Goal: Transaction & Acquisition: Purchase product/service

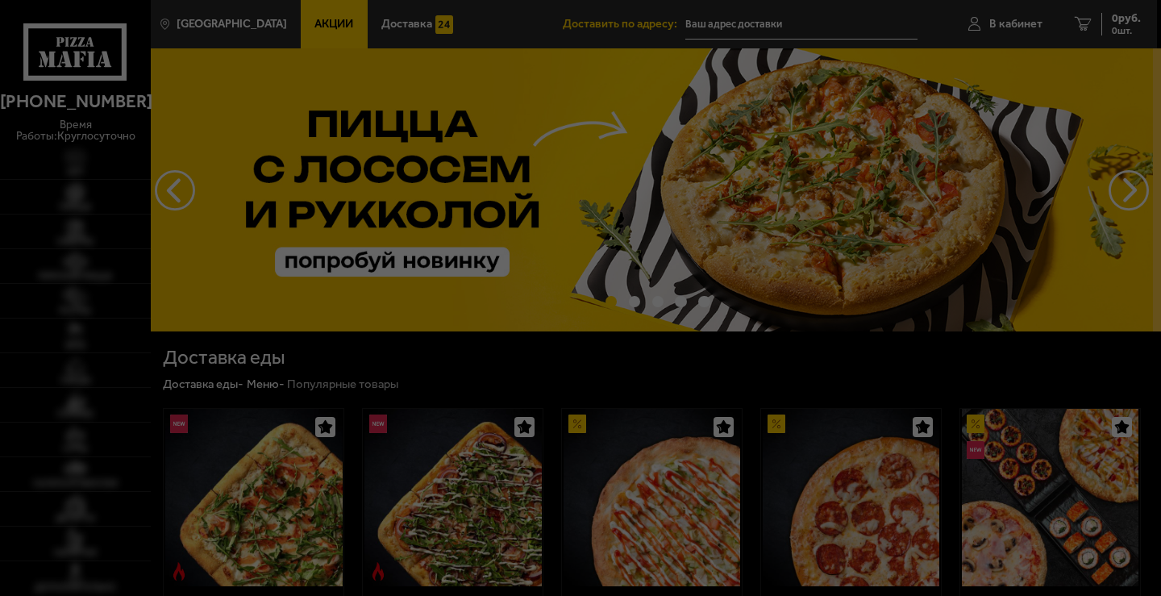
type input "[STREET_ADDRESS]"
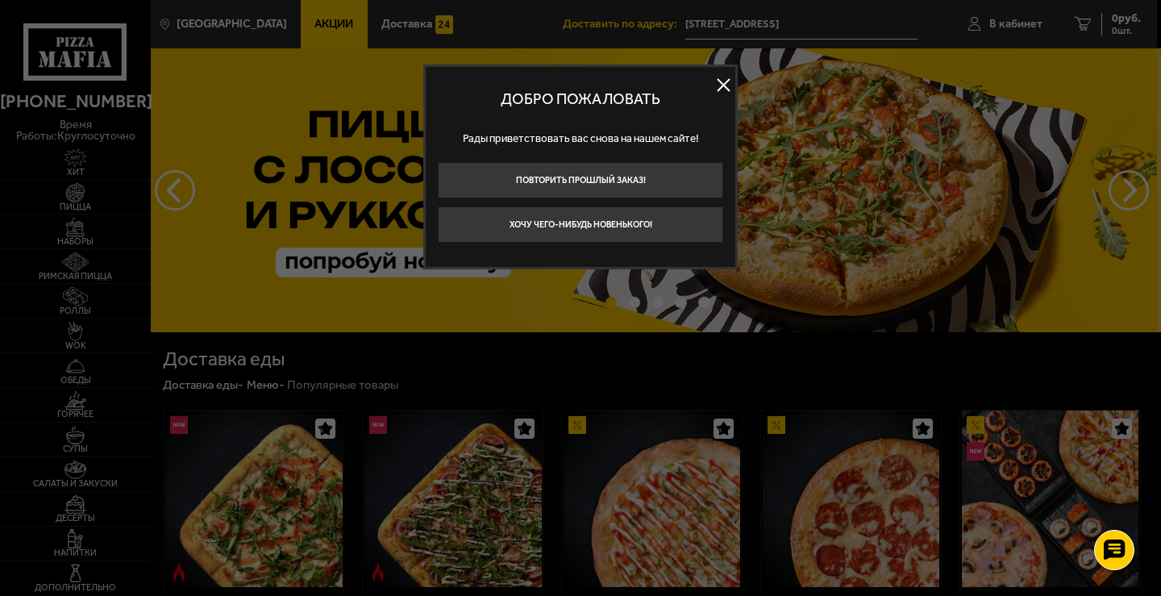
click at [723, 87] on button at bounding box center [723, 85] width 24 height 24
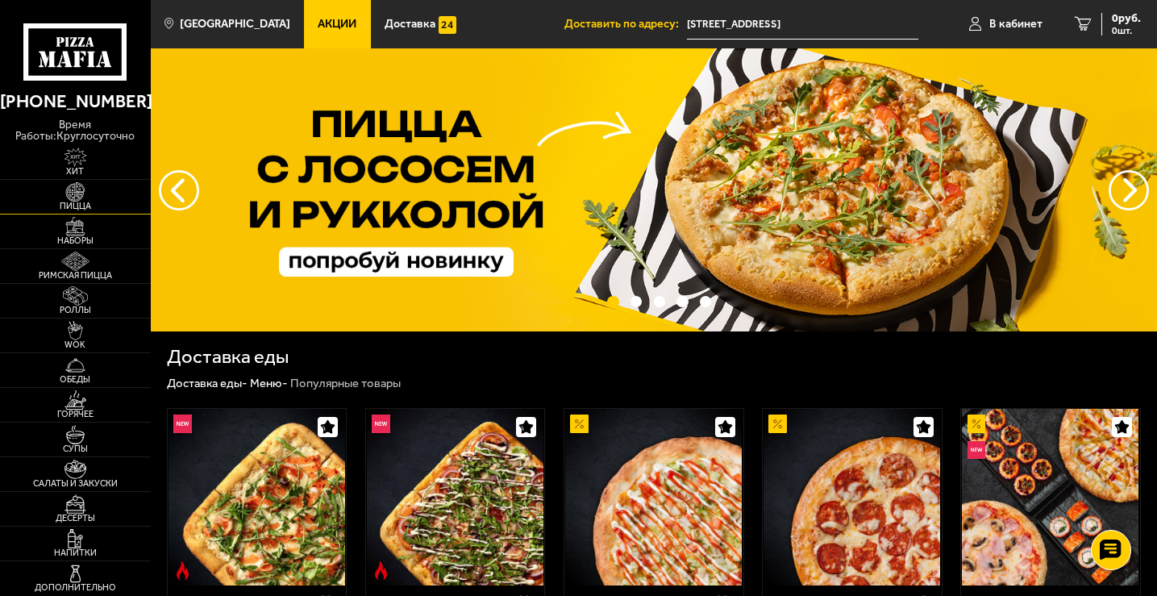
click at [71, 202] on span "Пицца" at bounding box center [75, 206] width 151 height 9
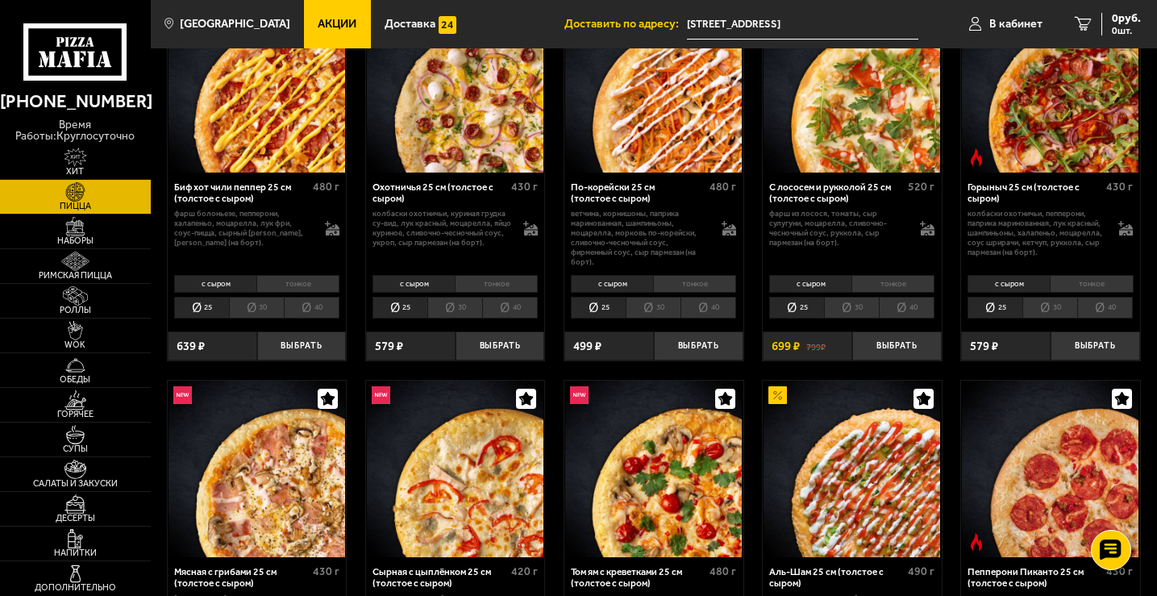
scroll to position [161, 0]
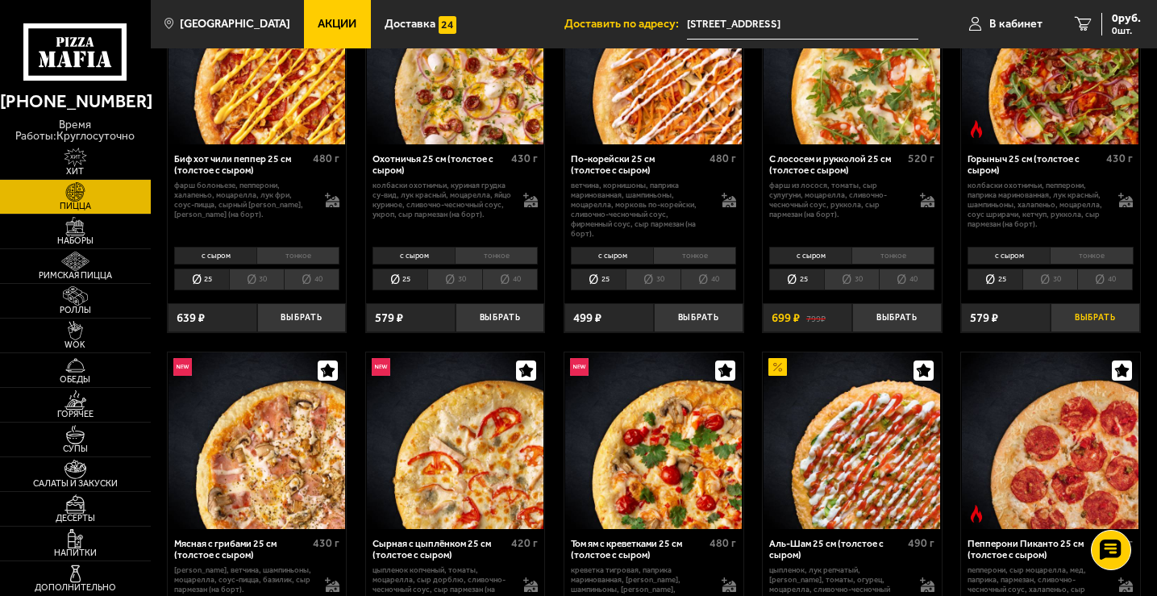
click at [1111, 316] on button "Выбрать" at bounding box center [1095, 318] width 89 height 30
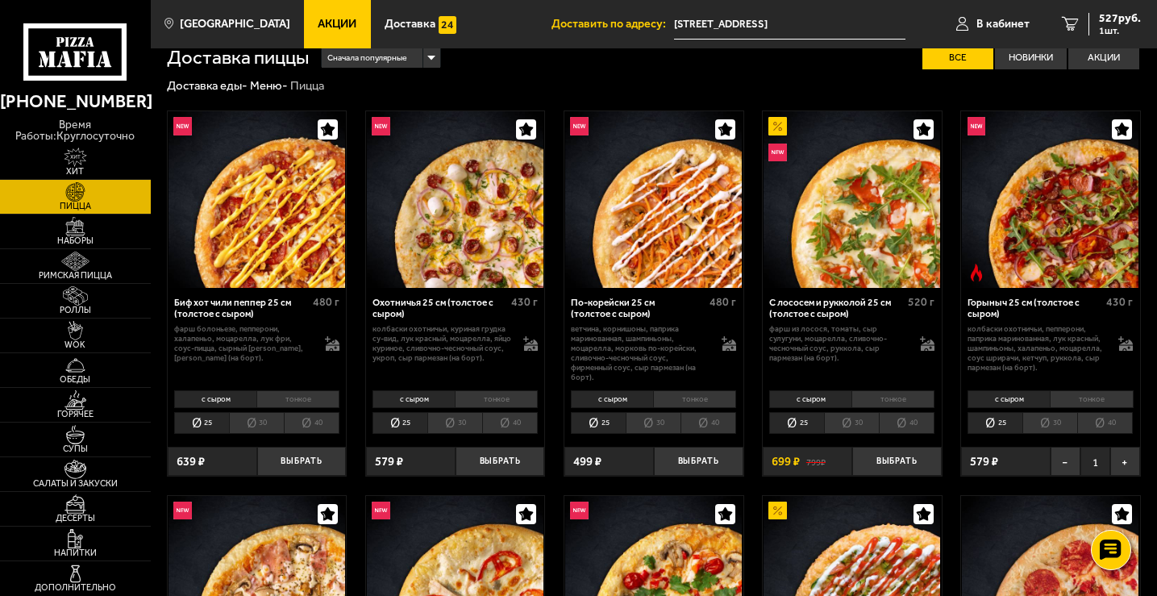
scroll to position [0, 0]
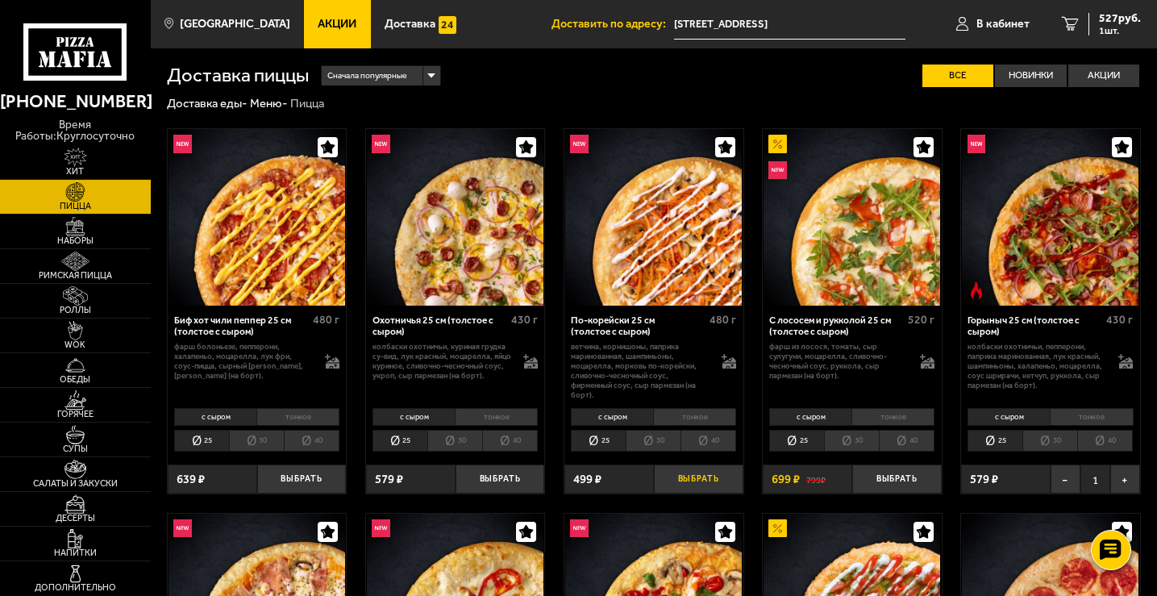
click at [701, 480] on button "Выбрать" at bounding box center [698, 479] width 89 height 30
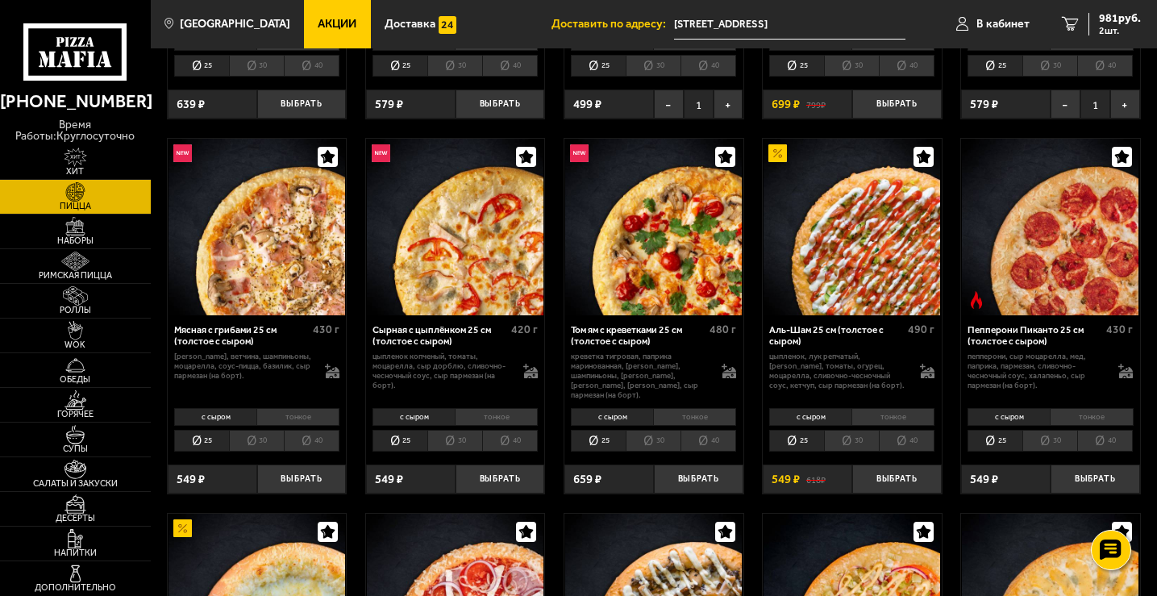
scroll to position [403, 0]
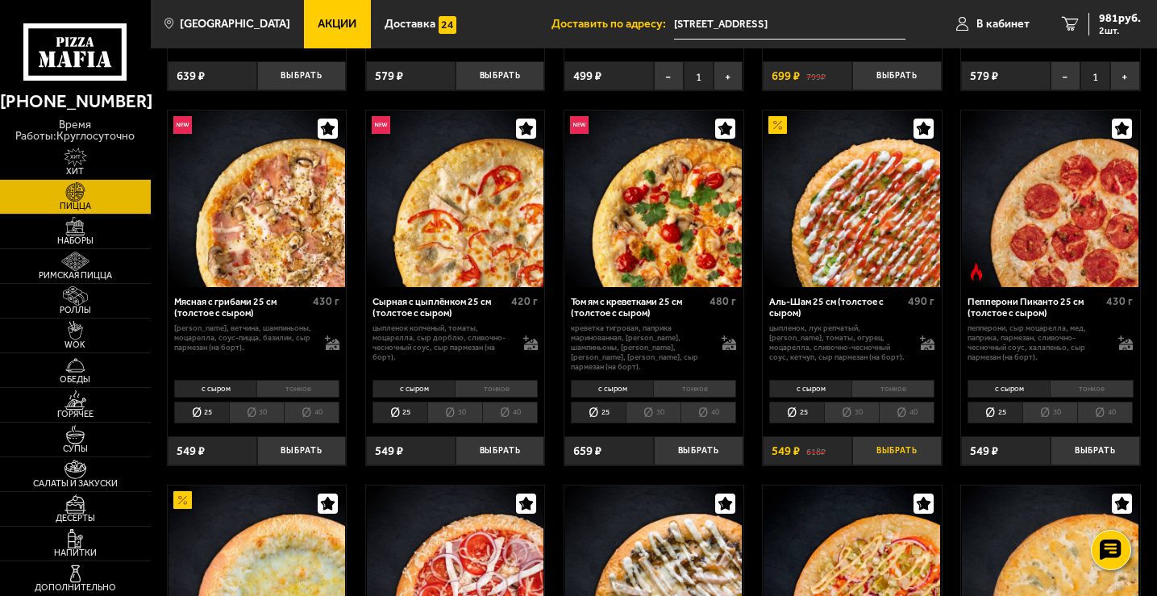
click at [909, 439] on button "Выбрать" at bounding box center [896, 451] width 89 height 30
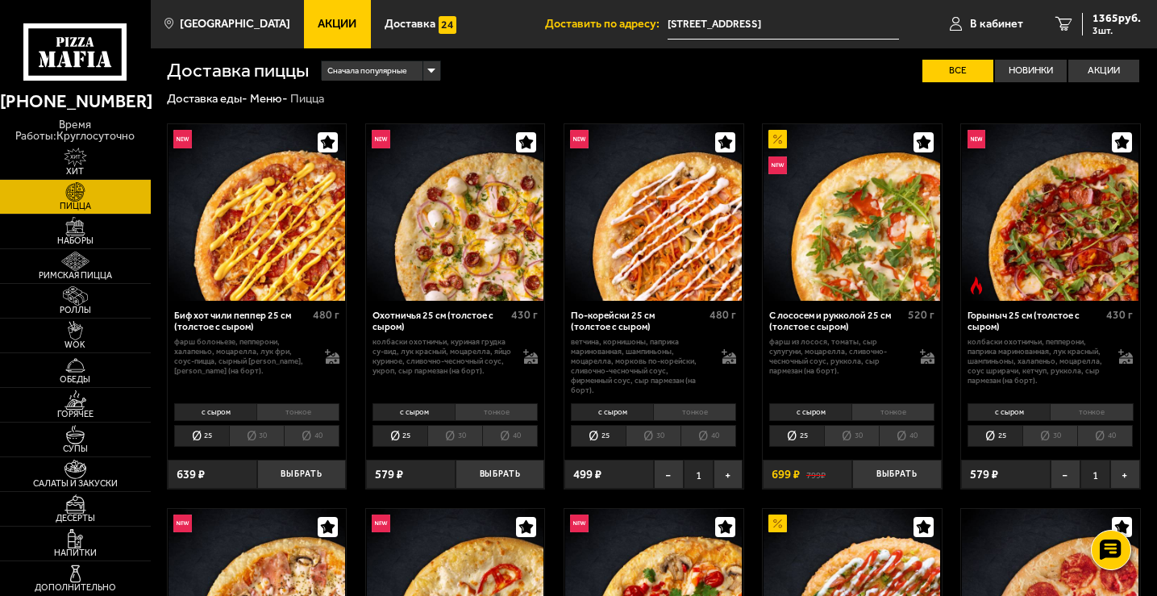
scroll to position [0, 0]
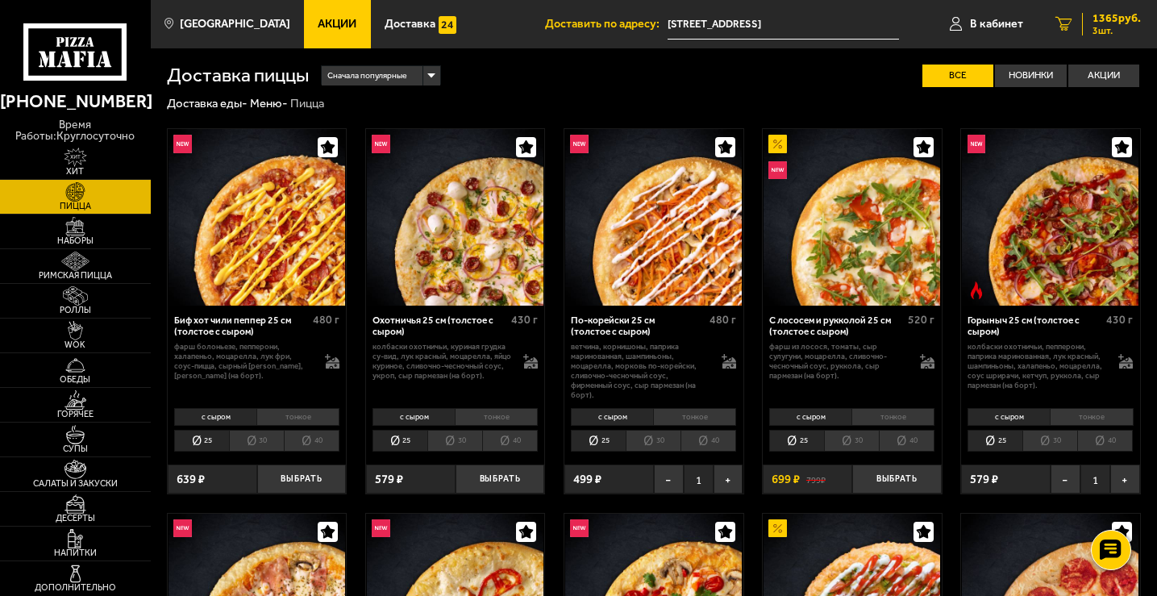
click at [1108, 19] on span "1365 руб." at bounding box center [1116, 18] width 48 height 11
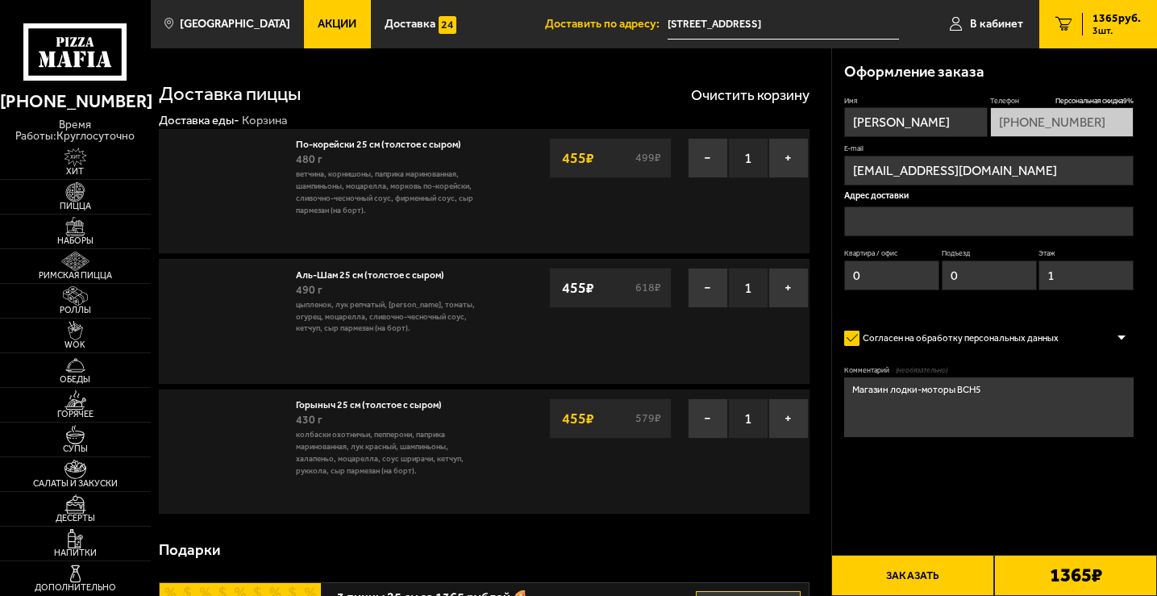
type input "[STREET_ADDRESS]"
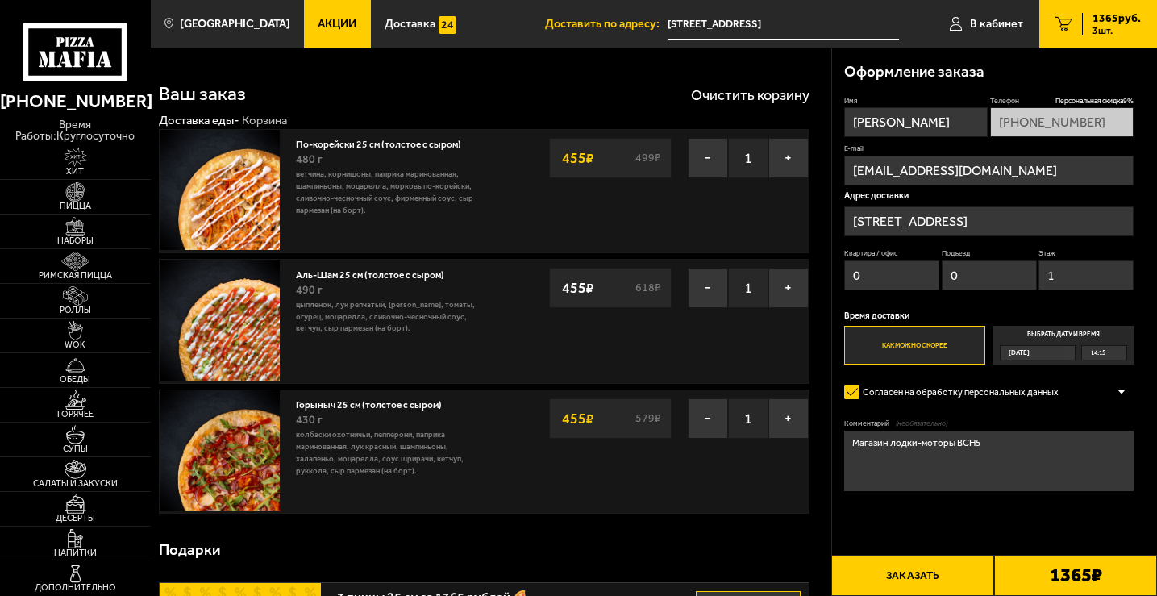
click at [915, 116] on input "[PERSON_NAME]" at bounding box center [916, 122] width 144 height 30
type input "[PERSON_NAME]"
click at [934, 164] on input "[EMAIL_ADDRESS][DOMAIN_NAME]" at bounding box center [988, 171] width 289 height 30
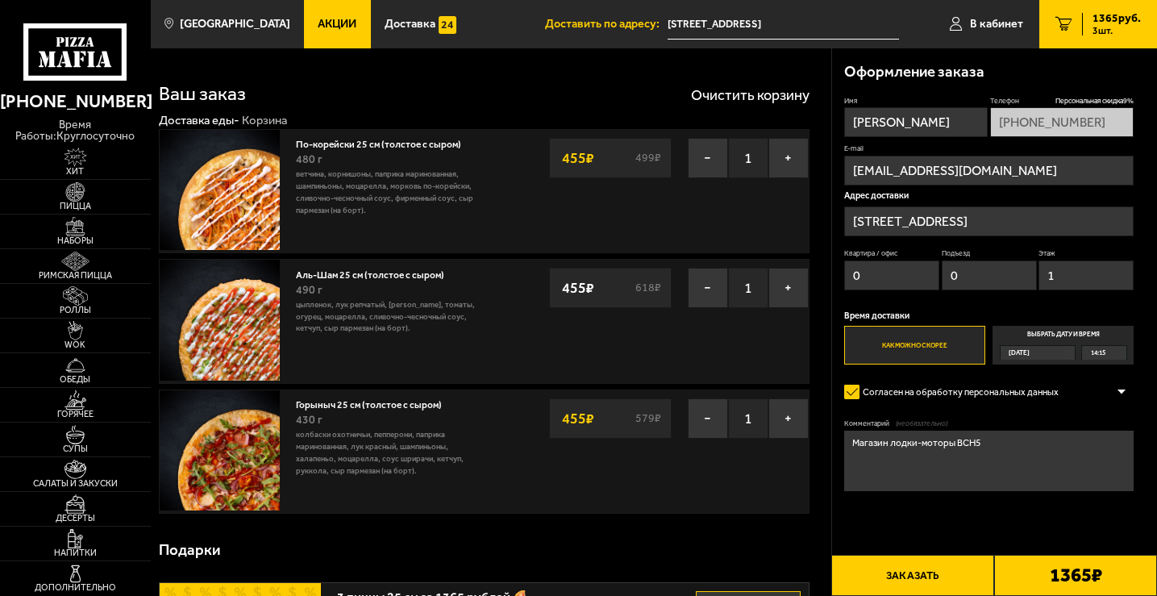
click at [973, 171] on input "[EMAIL_ADDRESS][DOMAIN_NAME]" at bounding box center [988, 171] width 289 height 30
click at [973, 172] on input "[EMAIL_ADDRESS][DOMAIN_NAME]" at bounding box center [988, 171] width 289 height 30
click at [997, 98] on label "Телефон Персональная скидка 9 %" at bounding box center [1062, 101] width 144 height 10
click at [1030, 452] on textarea "Магазин лодки-моторы BCH5" at bounding box center [988, 461] width 289 height 60
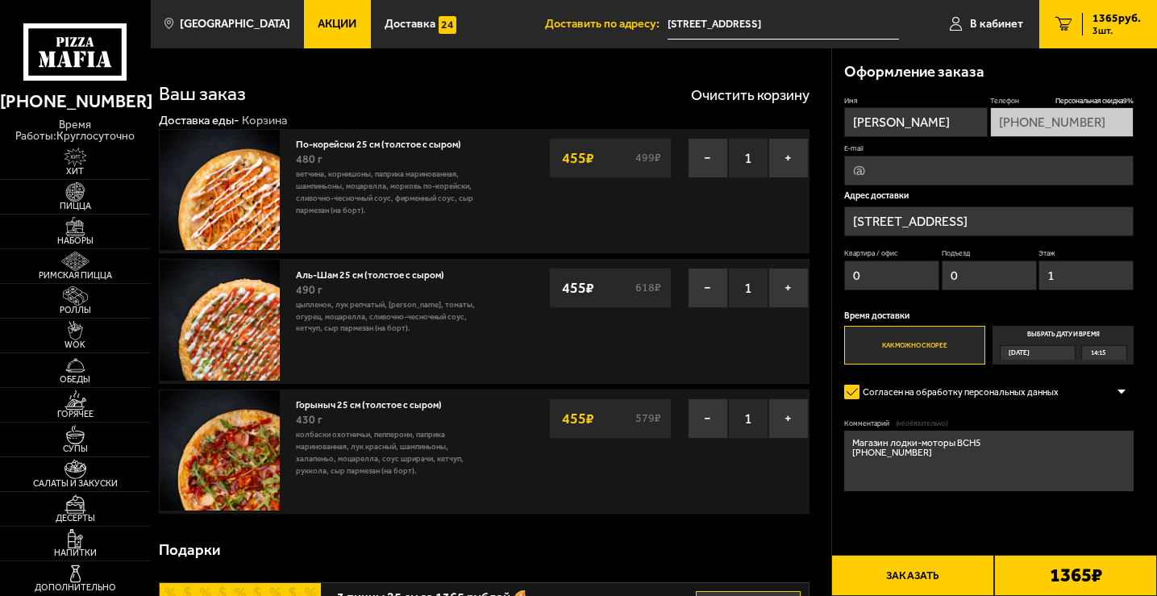
type textarea "Магазин лодки-моторы BCH5 [PHONE_NUMBER]"
click at [940, 573] on button "Заказать" at bounding box center [912, 575] width 163 height 41
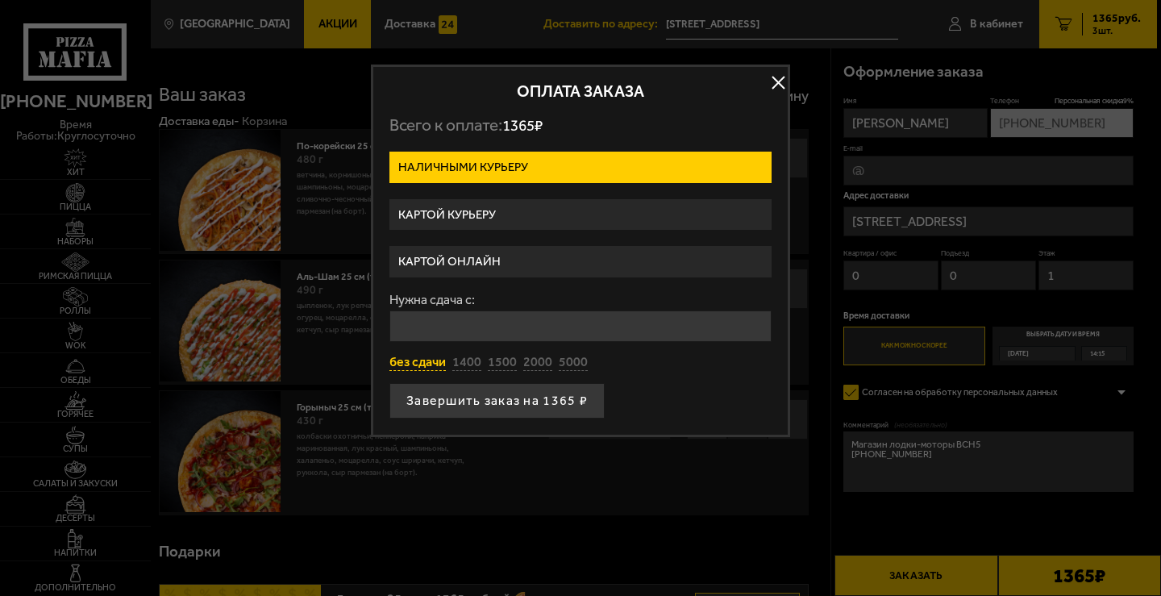
click at [422, 356] on button "без сдачи" at bounding box center [417, 363] width 56 height 18
type input "0"
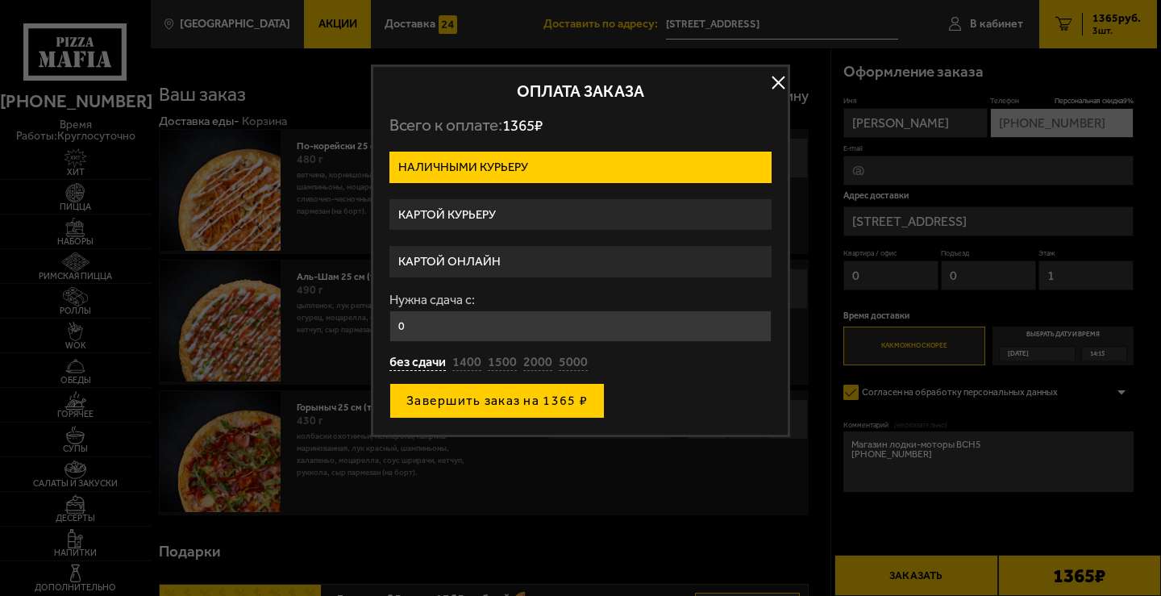
click at [556, 398] on button "Завершить заказ на 1365 ₽" at bounding box center [496, 400] width 215 height 35
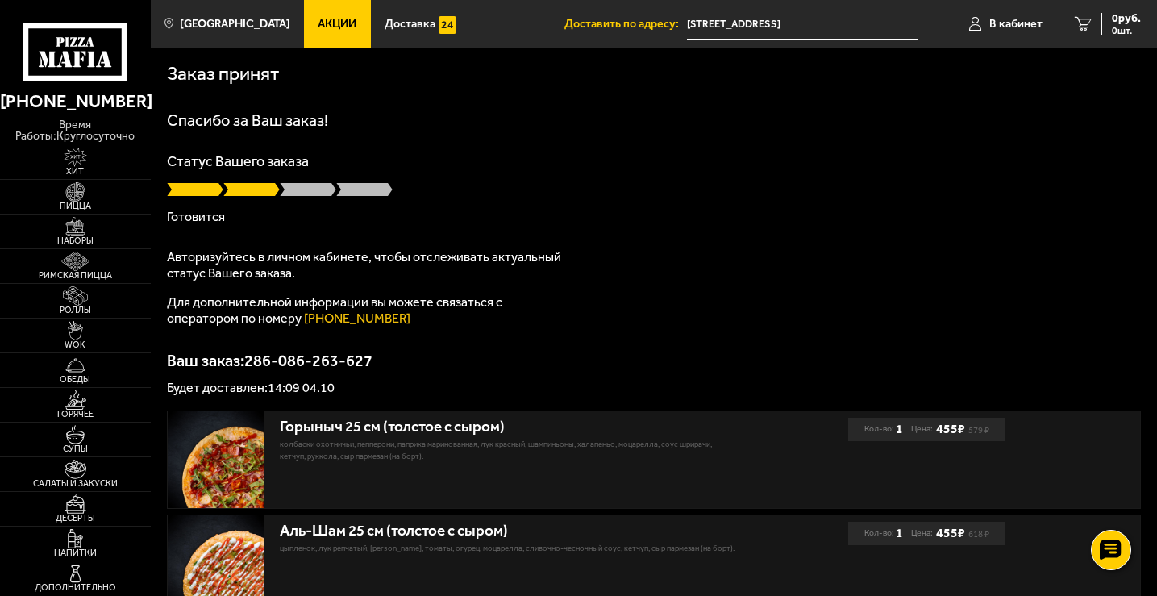
scroll to position [277, 0]
